Goal: Task Accomplishment & Management: Use online tool/utility

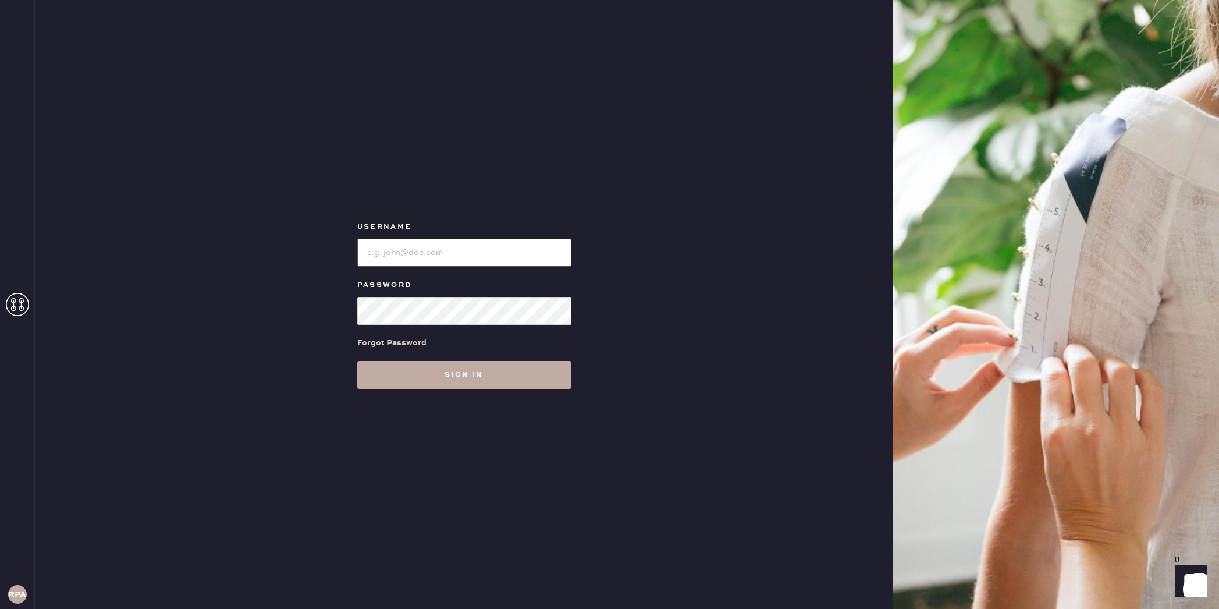
type input "reformationplatform"
click at [537, 376] on button "Sign in" at bounding box center [464, 375] width 214 height 28
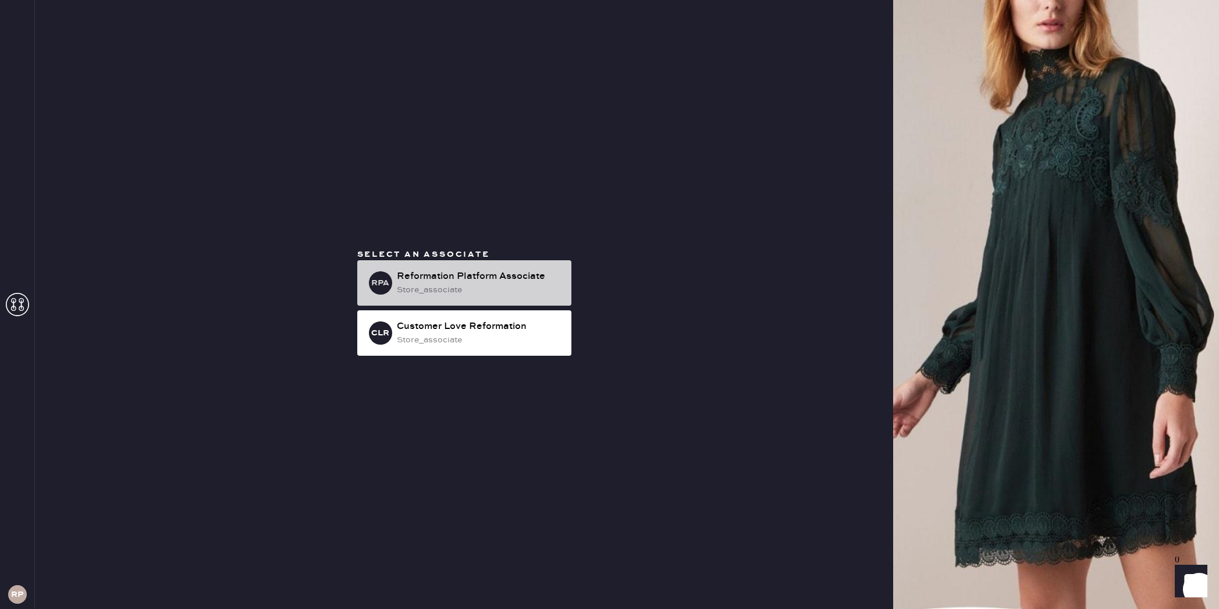
click at [530, 283] on div "Reformation Platform Associate" at bounding box center [479, 276] width 165 height 14
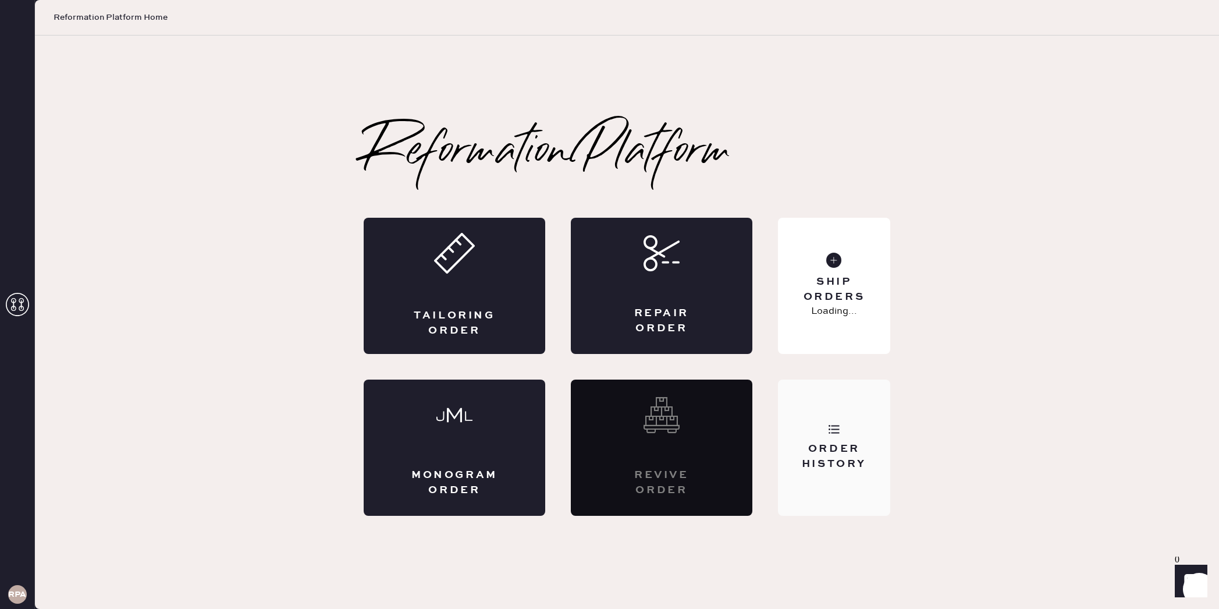
click at [863, 429] on div "Order History" at bounding box center [834, 447] width 112 height 136
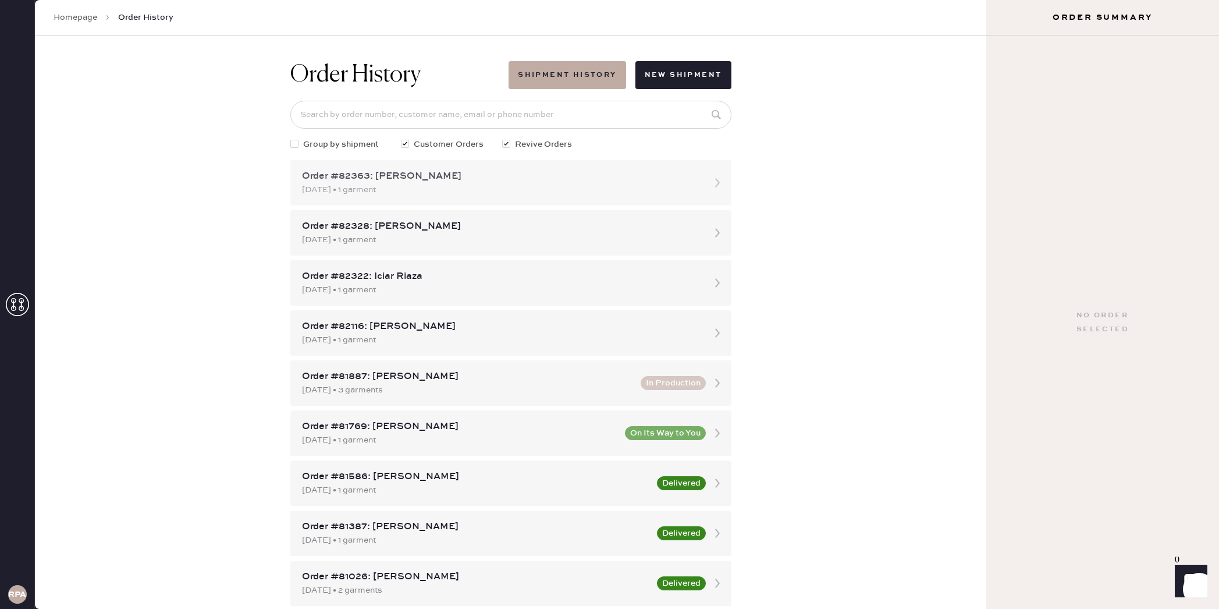
click at [501, 186] on div "[DATE] • 1 garment" at bounding box center [500, 189] width 397 height 13
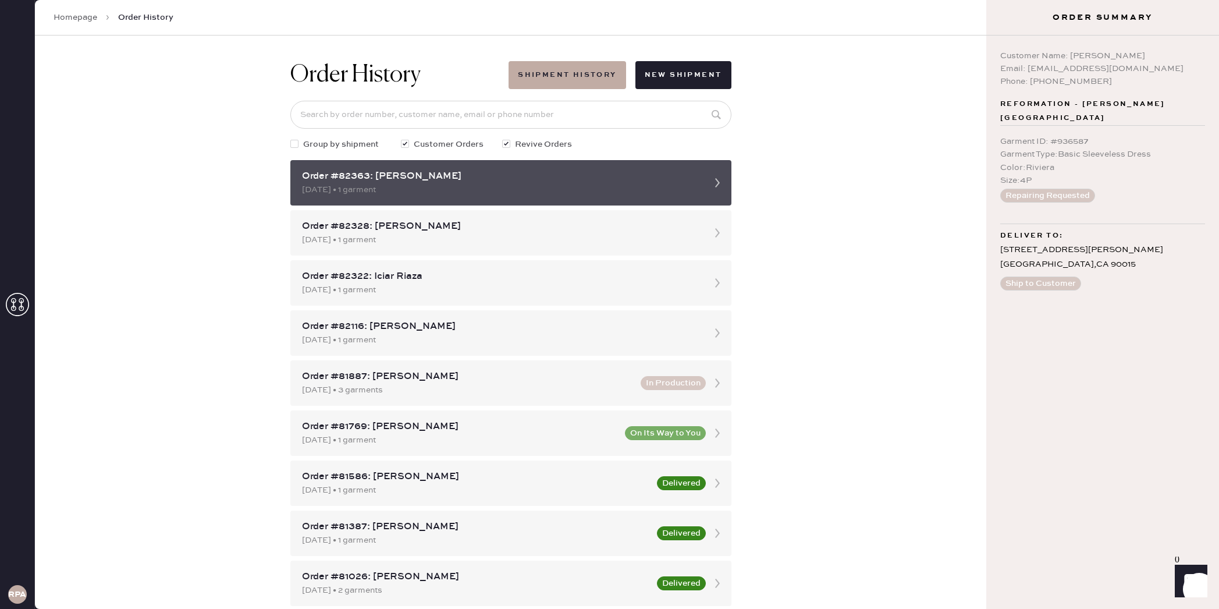
click at [503, 185] on div "[DATE] • 1 garment" at bounding box center [500, 189] width 397 height 13
click at [359, 176] on div "Order #82363: [PERSON_NAME]" at bounding box center [500, 176] width 397 height 14
click at [628, 178] on div "Order #82363: [PERSON_NAME]" at bounding box center [500, 176] width 397 height 14
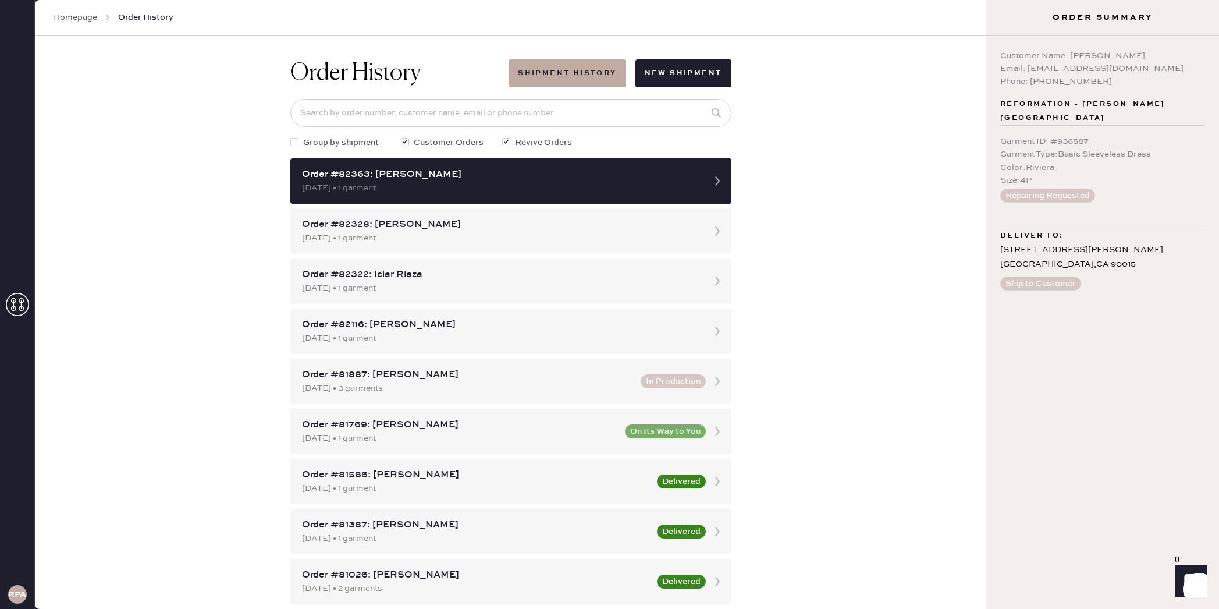
scroll to position [11, 0]
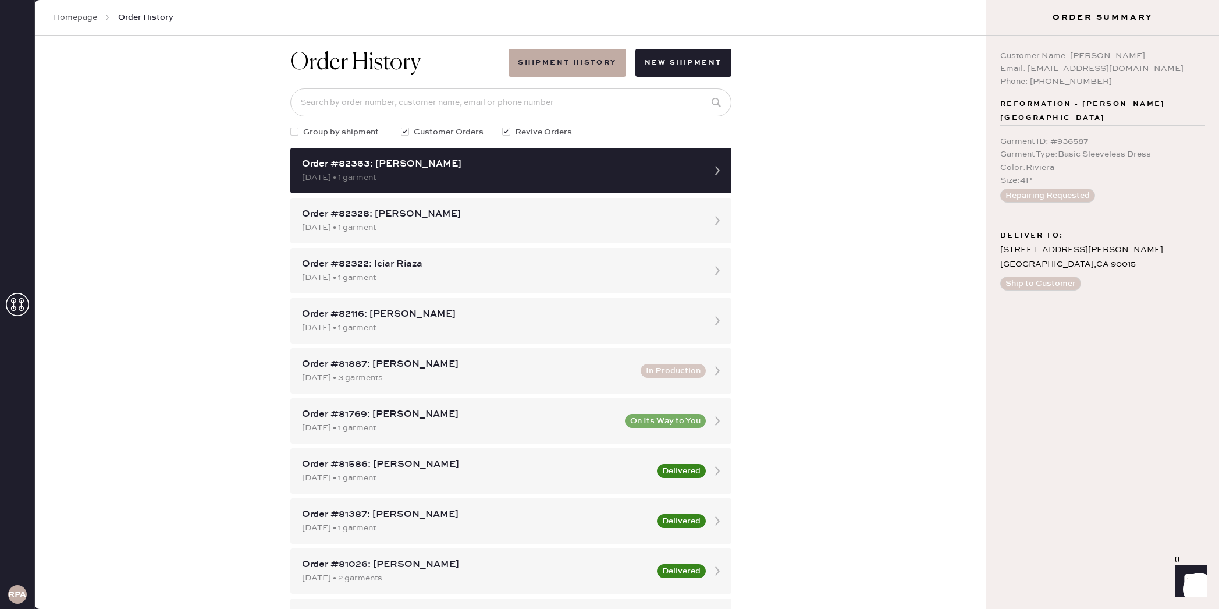
click at [88, 18] on link "Homepage" at bounding box center [76, 18] width 44 height 12
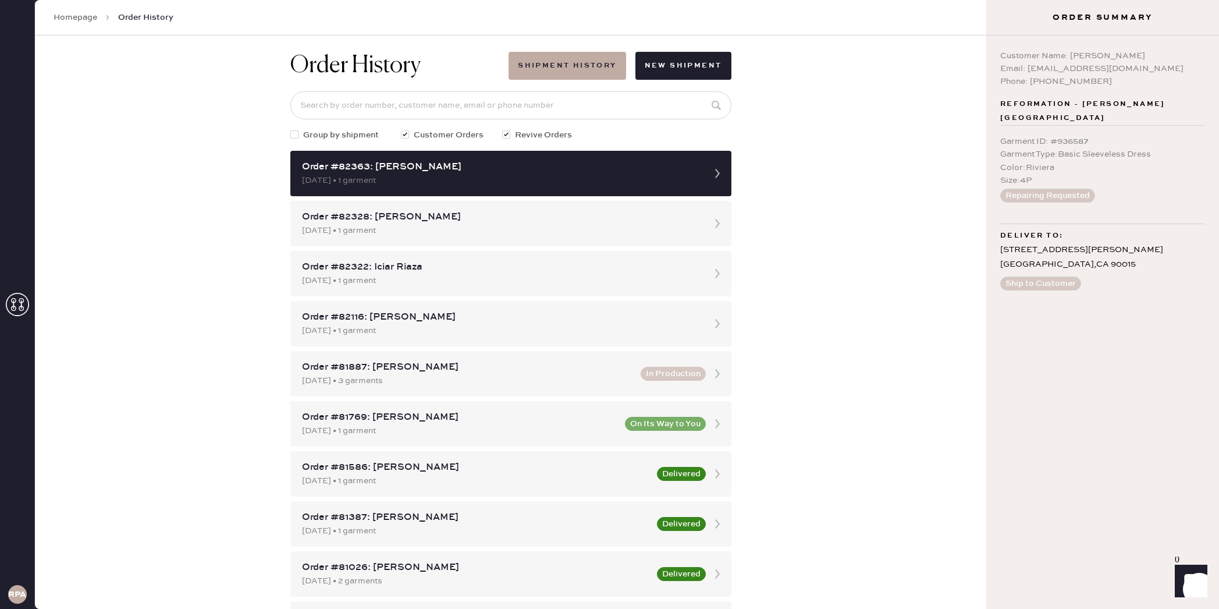
scroll to position [0, 0]
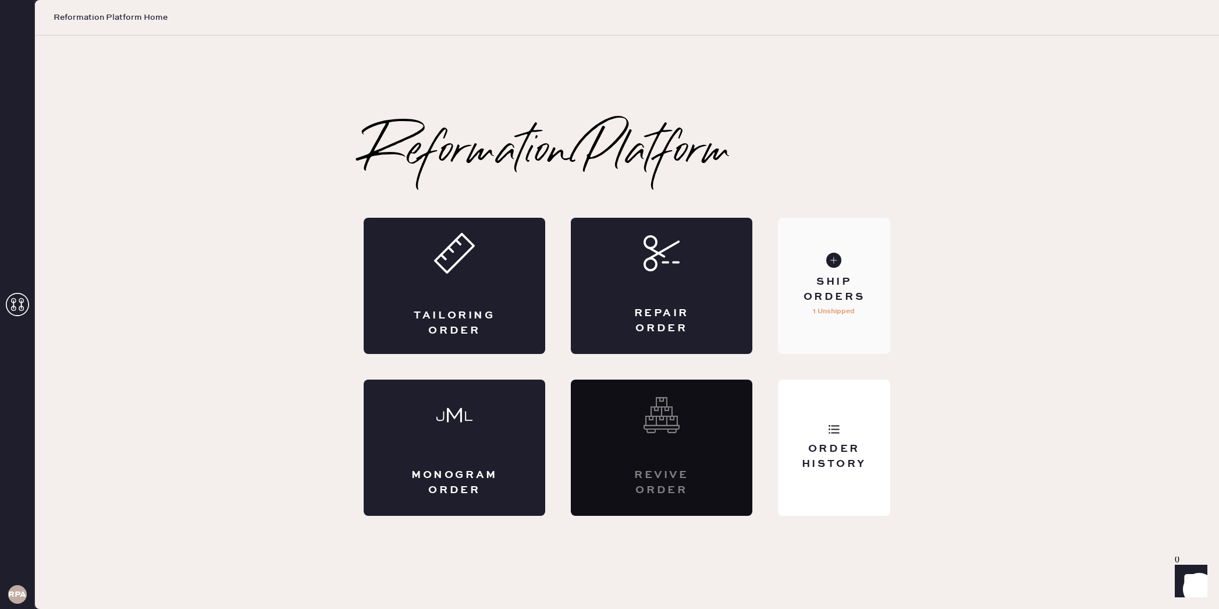
click at [829, 296] on div "Ship Orders" at bounding box center [835, 289] width 94 height 29
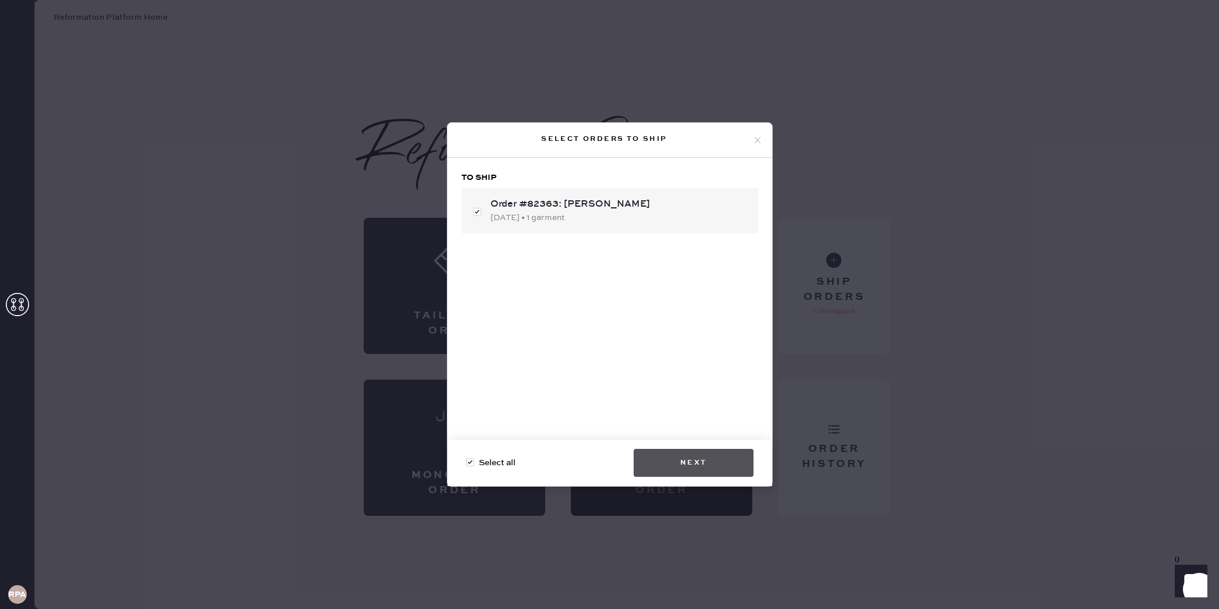
click at [714, 460] on button "Next" at bounding box center [694, 463] width 120 height 28
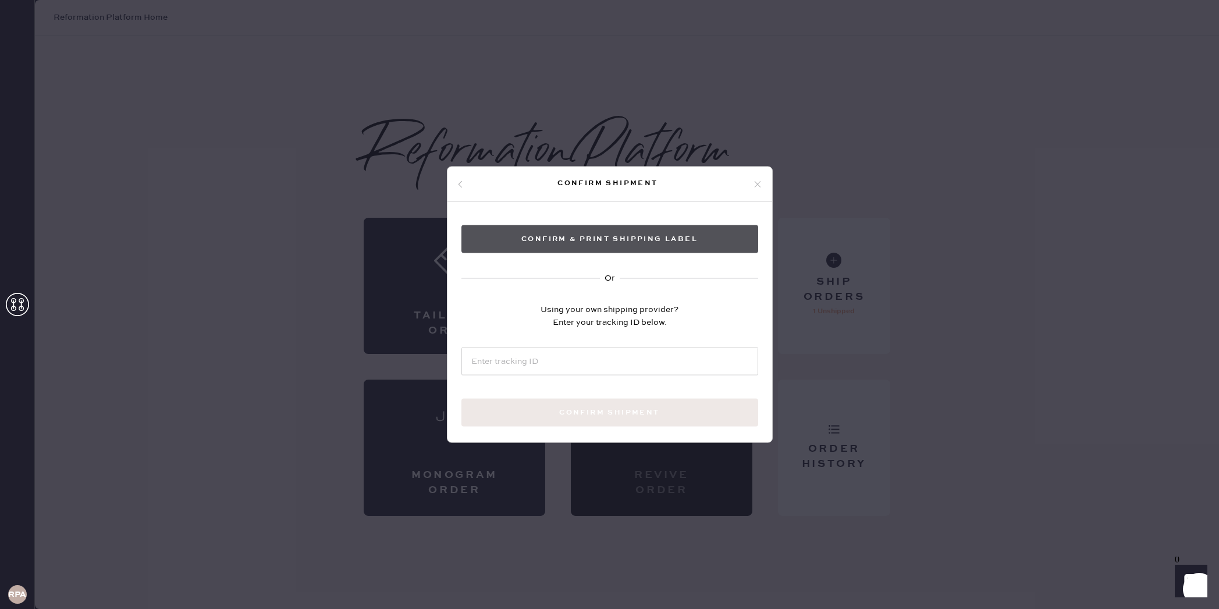
click at [563, 241] on button "Confirm & Print shipping label" at bounding box center [610, 239] width 297 height 28
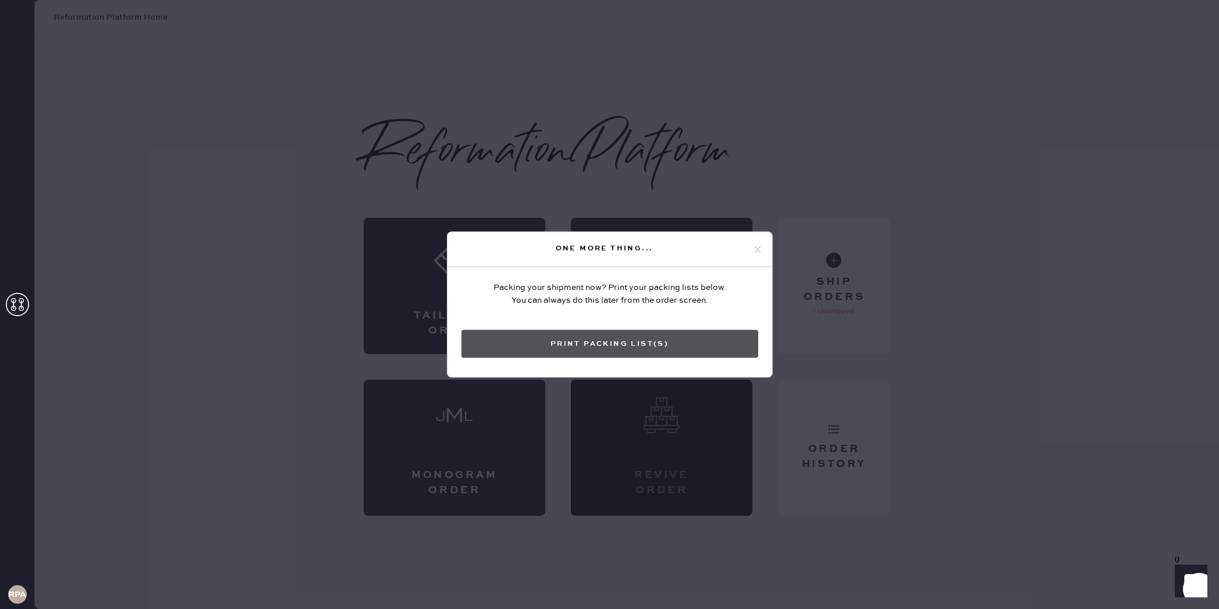
click at [588, 341] on button "Print Packing List(s)" at bounding box center [610, 344] width 297 height 28
